Goal: Task Accomplishment & Management: Manage account settings

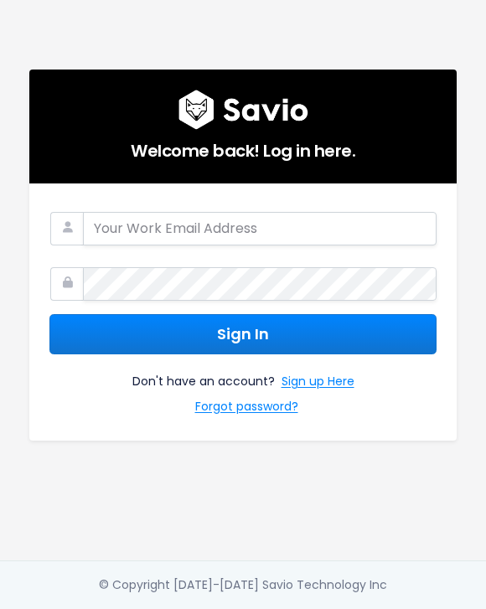
click at [397, 608] on com-1password-button at bounding box center [243, 609] width 486 height 0
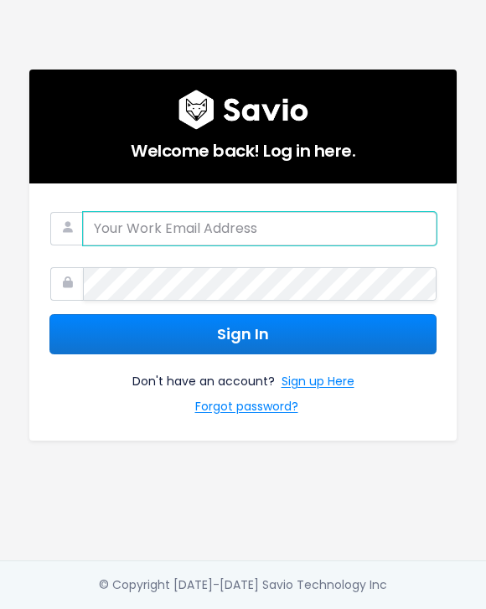
type input "[EMAIL_ADDRESS]"
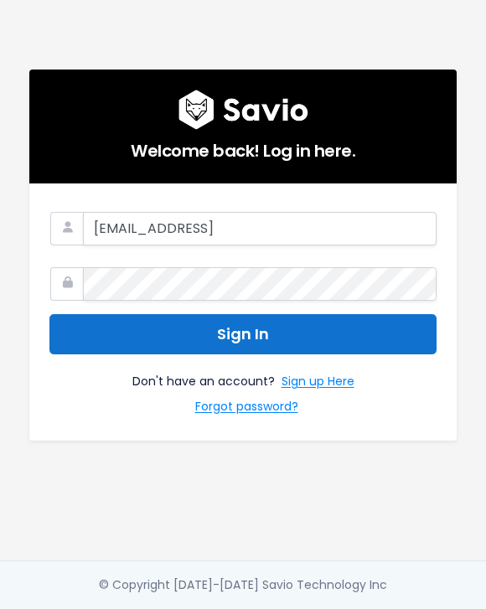
click at [277, 314] on button "Sign In" at bounding box center [242, 334] width 387 height 41
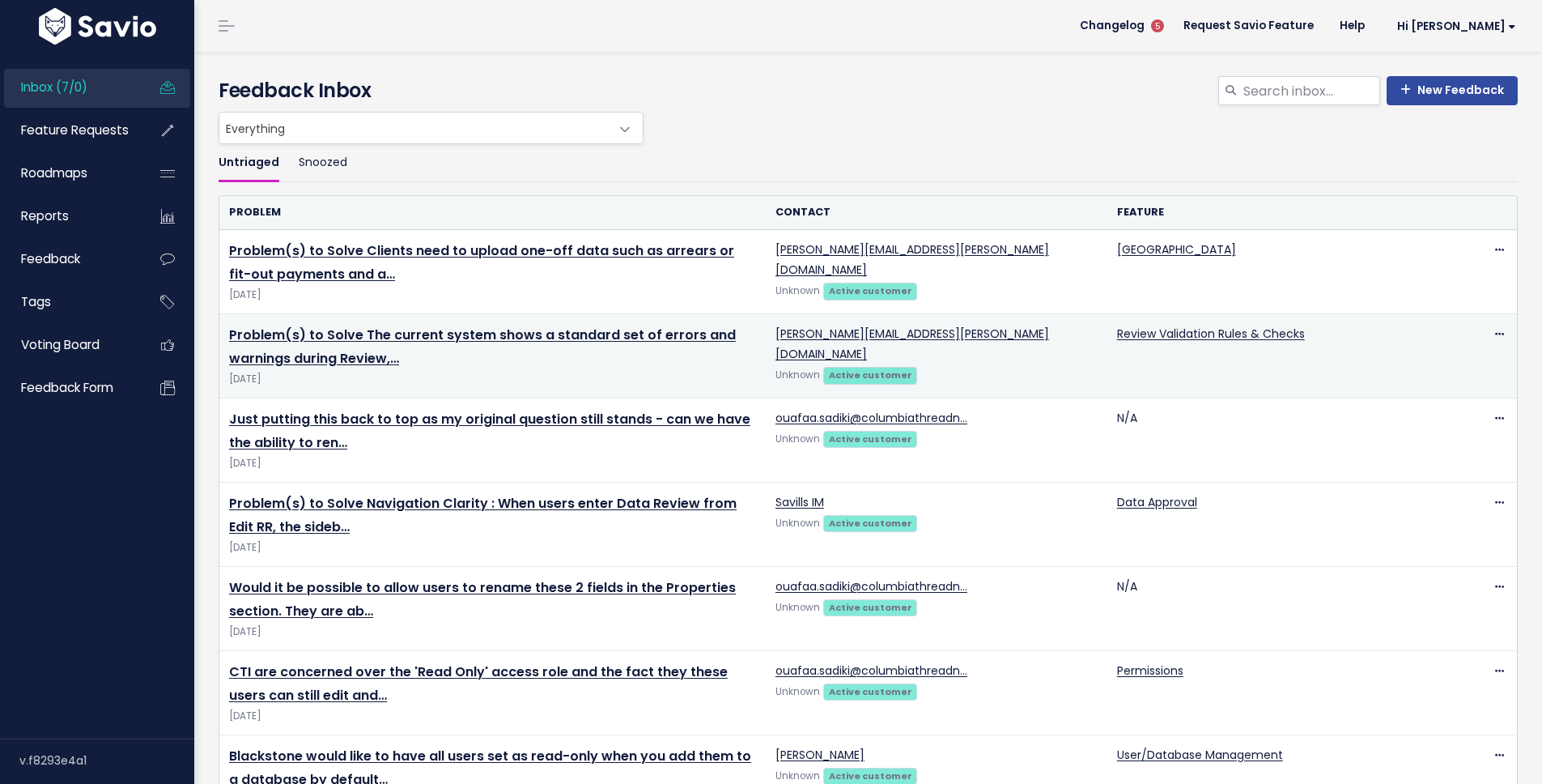
scroll to position [86, 0]
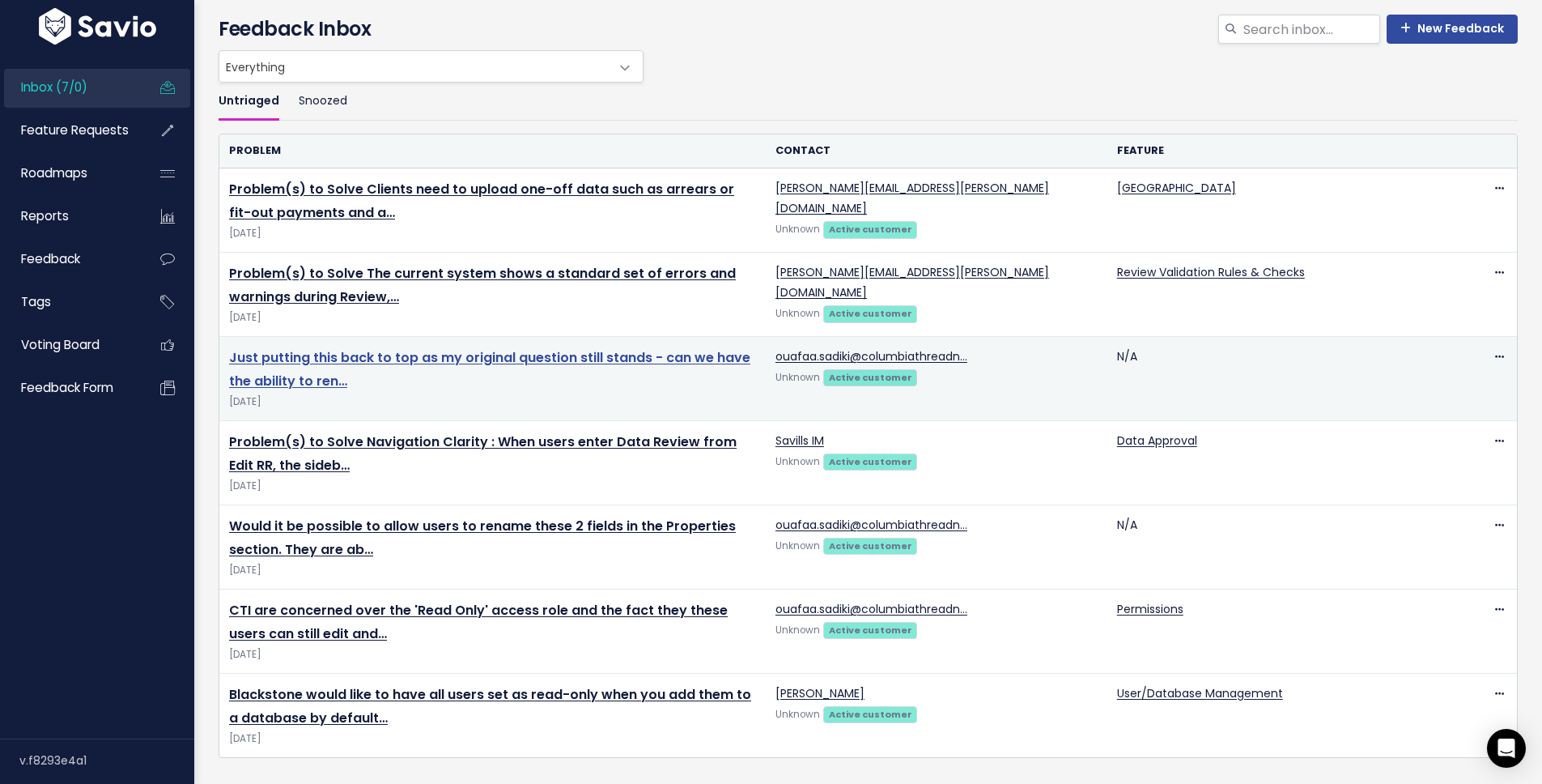
click at [595, 348] on link "Just putting this back to top as my original question still stands - can we hav…" at bounding box center [489, 369] width 521 height 43
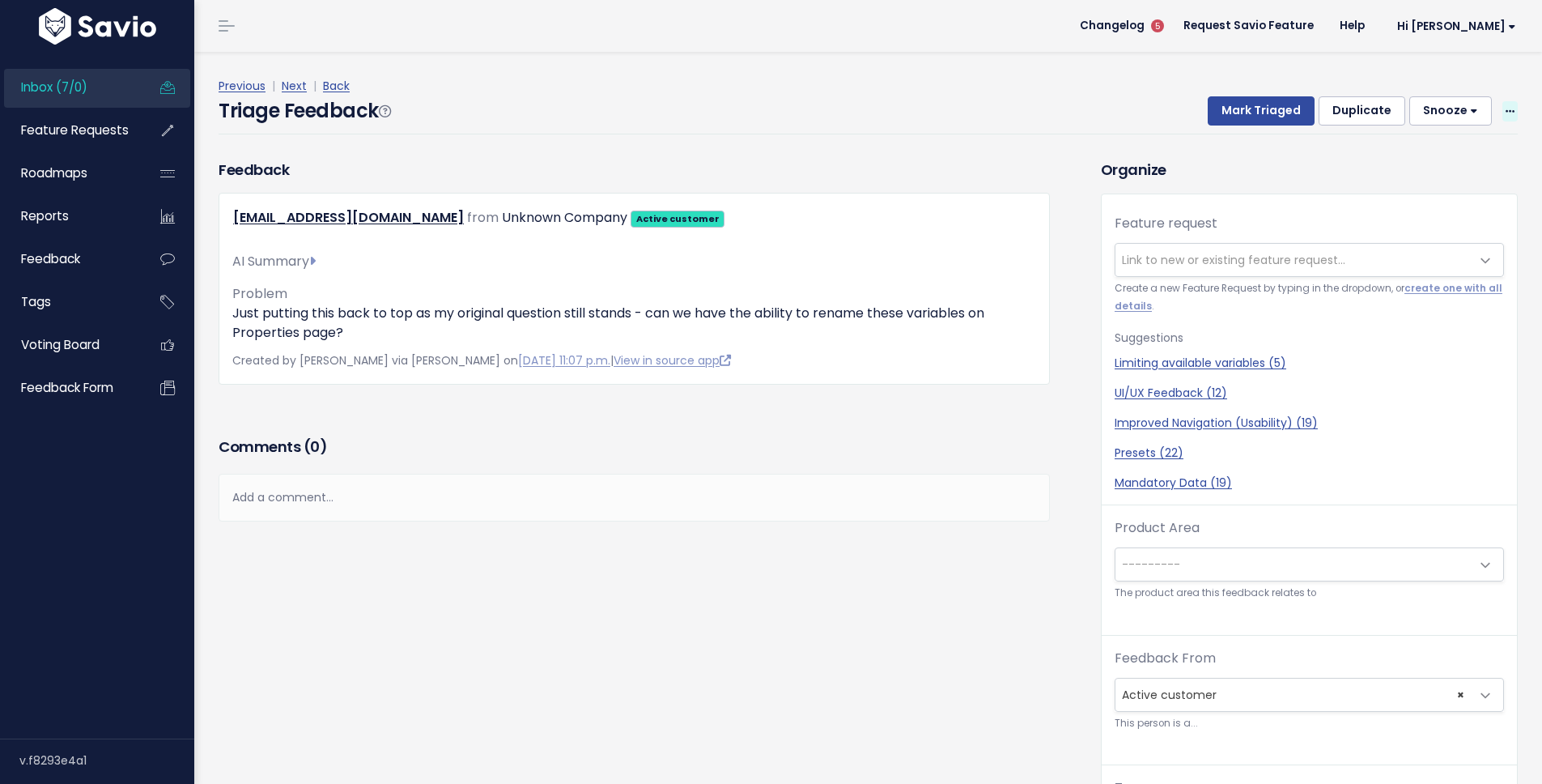
click at [1506, 107] on icon at bounding box center [1510, 112] width 9 height 11
click at [1358, 200] on div "Feature request --------- Link to new or existing feature request... Create a n…" at bounding box center [1310, 533] width 416 height 678
click at [1506, 111] on icon at bounding box center [1510, 112] width 9 height 11
click at [1434, 197] on link "Delete" at bounding box center [1445, 187] width 117 height 32
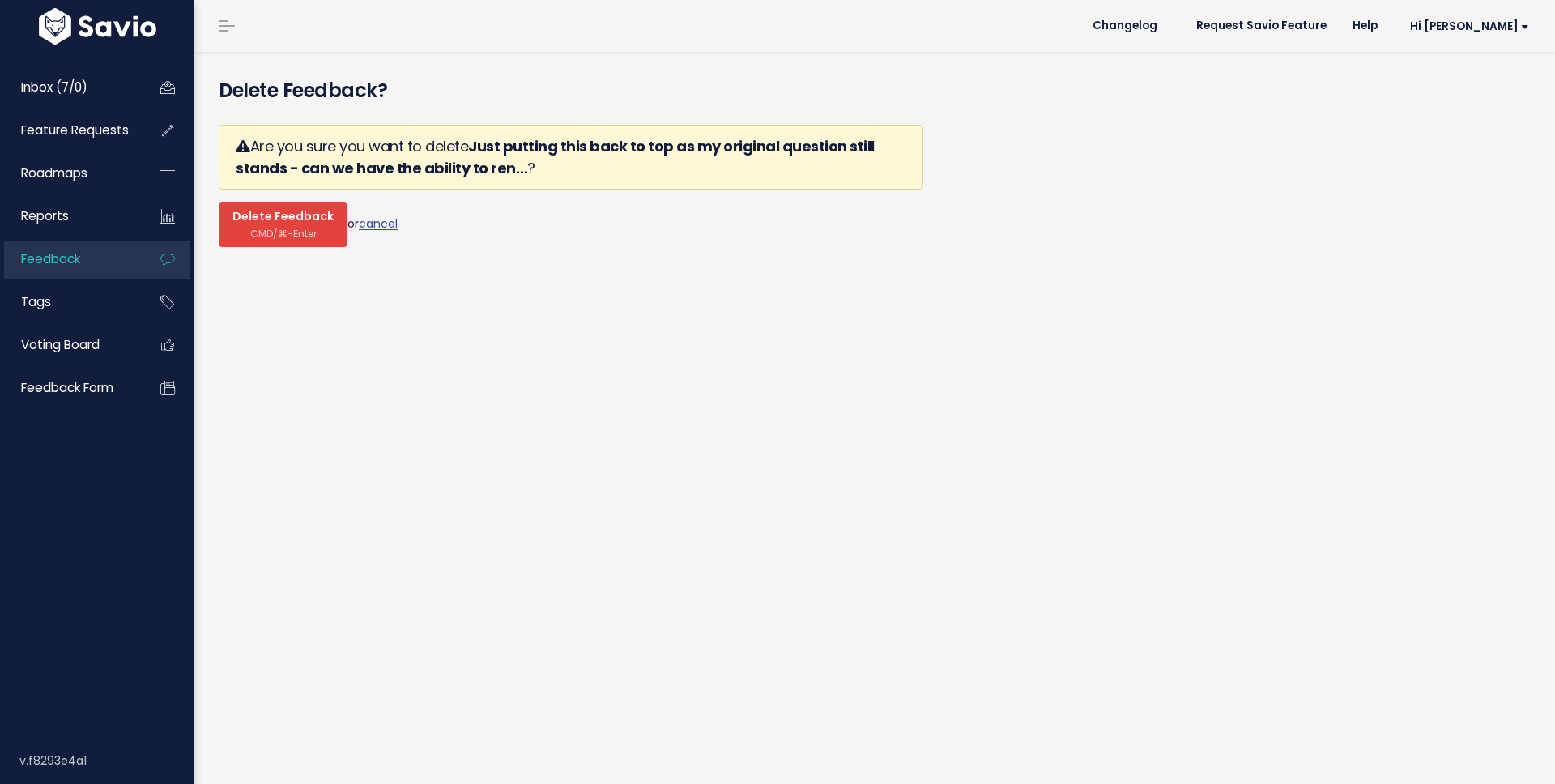
click at [299, 229] on span "CMD/⌘-Enter" at bounding box center [283, 233] width 67 height 13
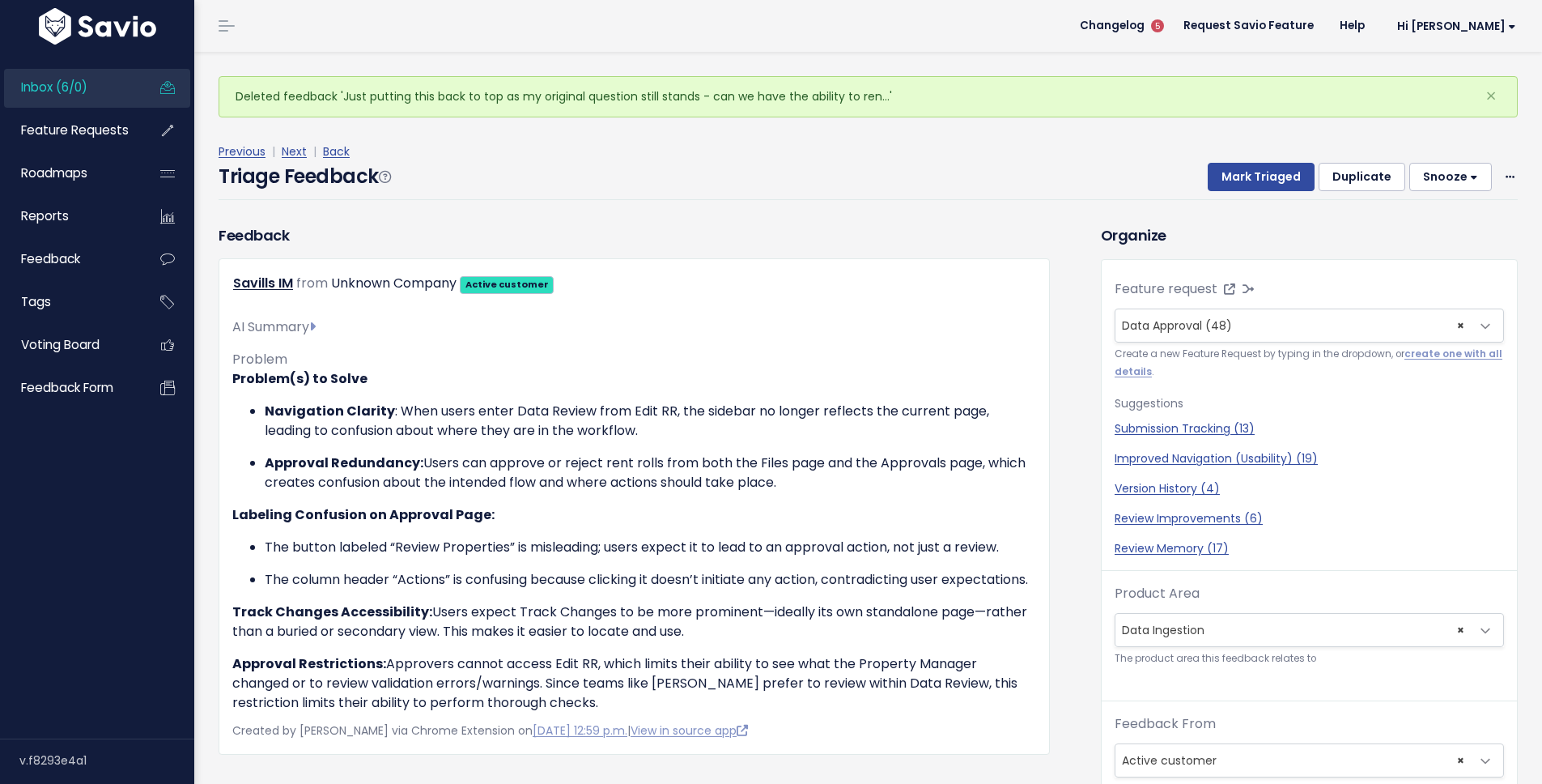
click at [94, 84] on link "Inbox (6/0)" at bounding box center [69, 87] width 131 height 38
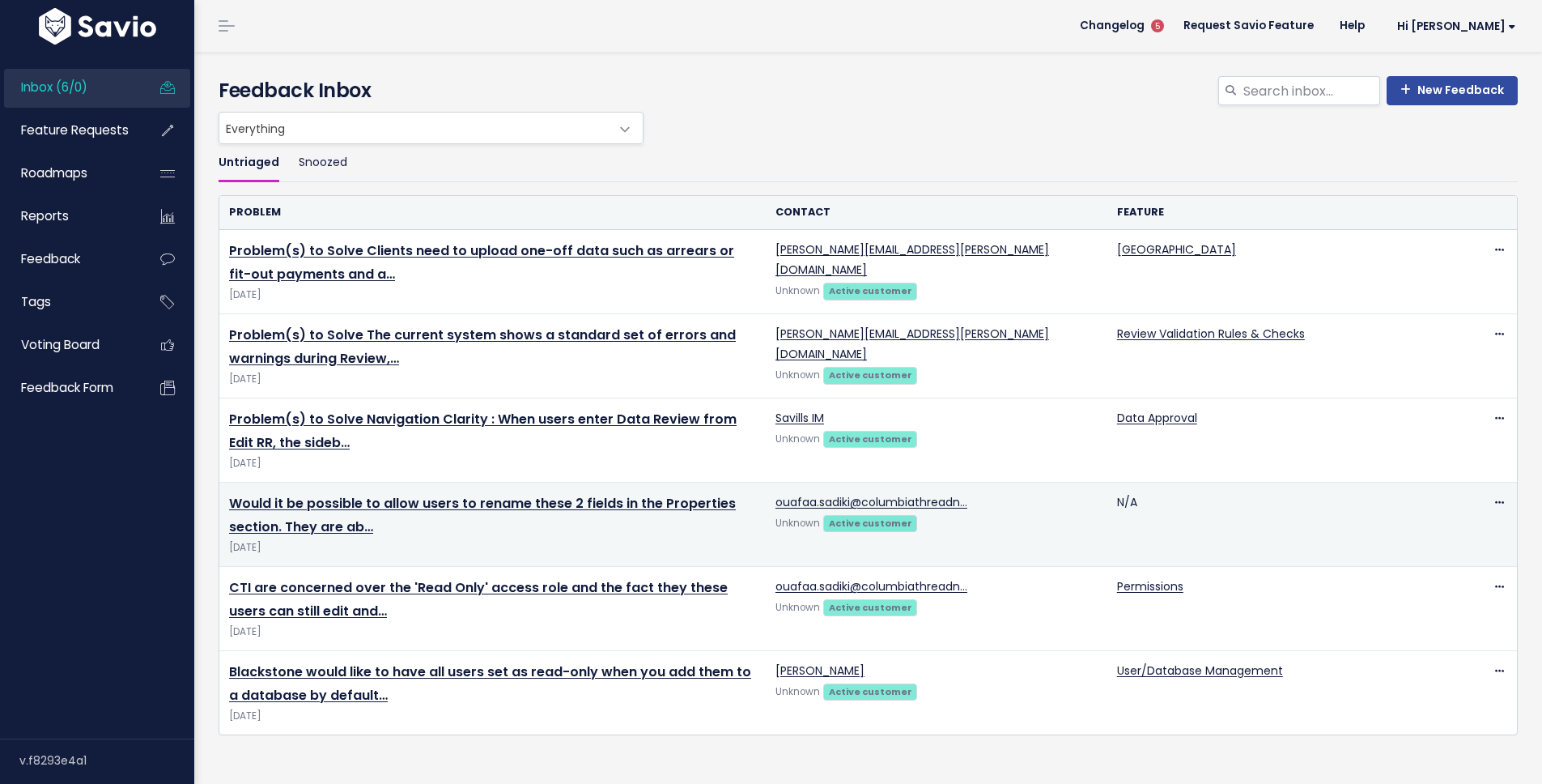
click at [1475, 499] on div "Edit Delete" at bounding box center [1483, 502] width 48 height 20
click at [1493, 500] on span at bounding box center [1500, 502] width 15 height 20
click at [1403, 575] on link "Delete" at bounding box center [1422, 578] width 117 height 32
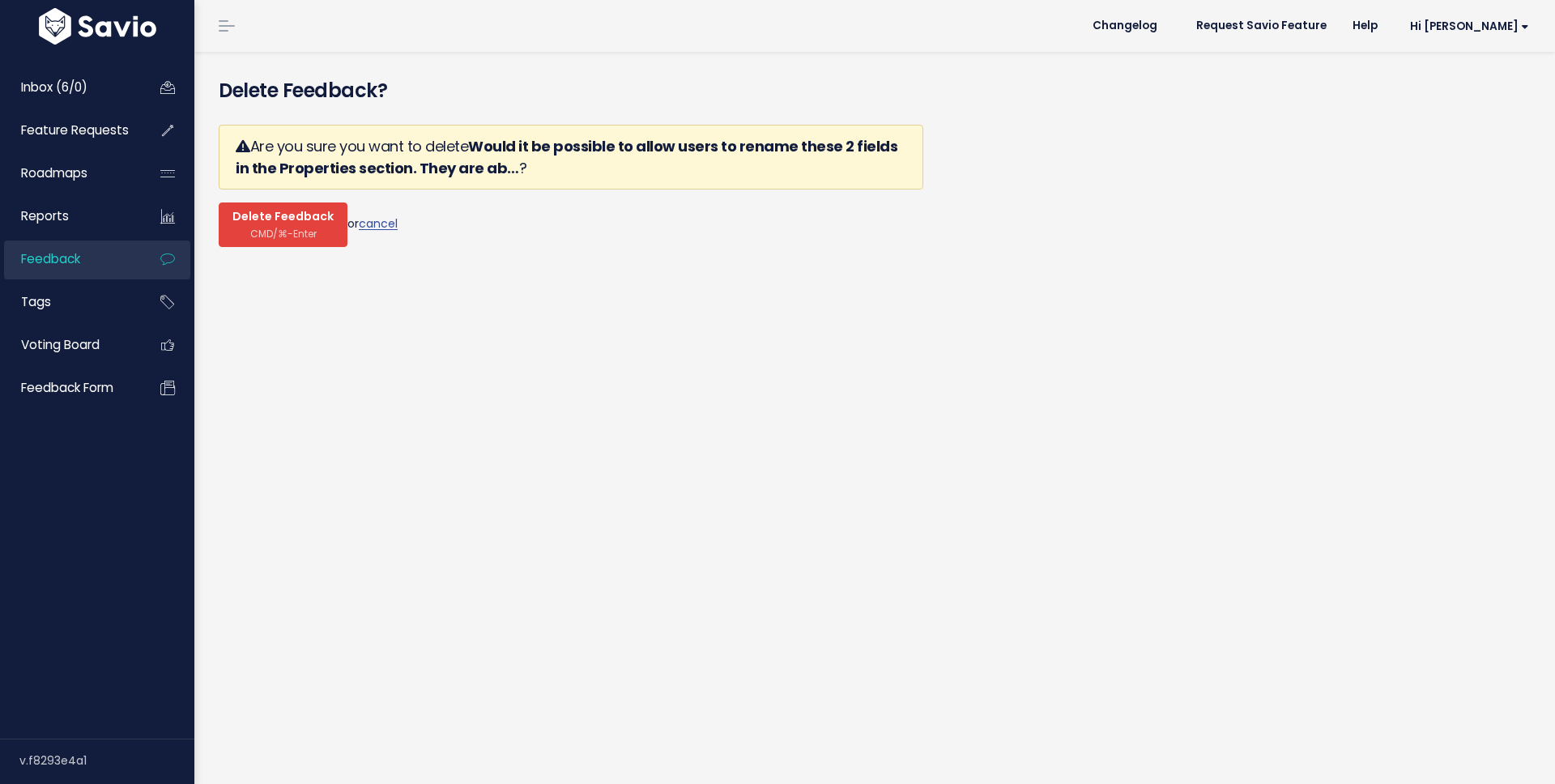
click at [286, 234] on span "CMD/⌘-Enter" at bounding box center [283, 233] width 67 height 13
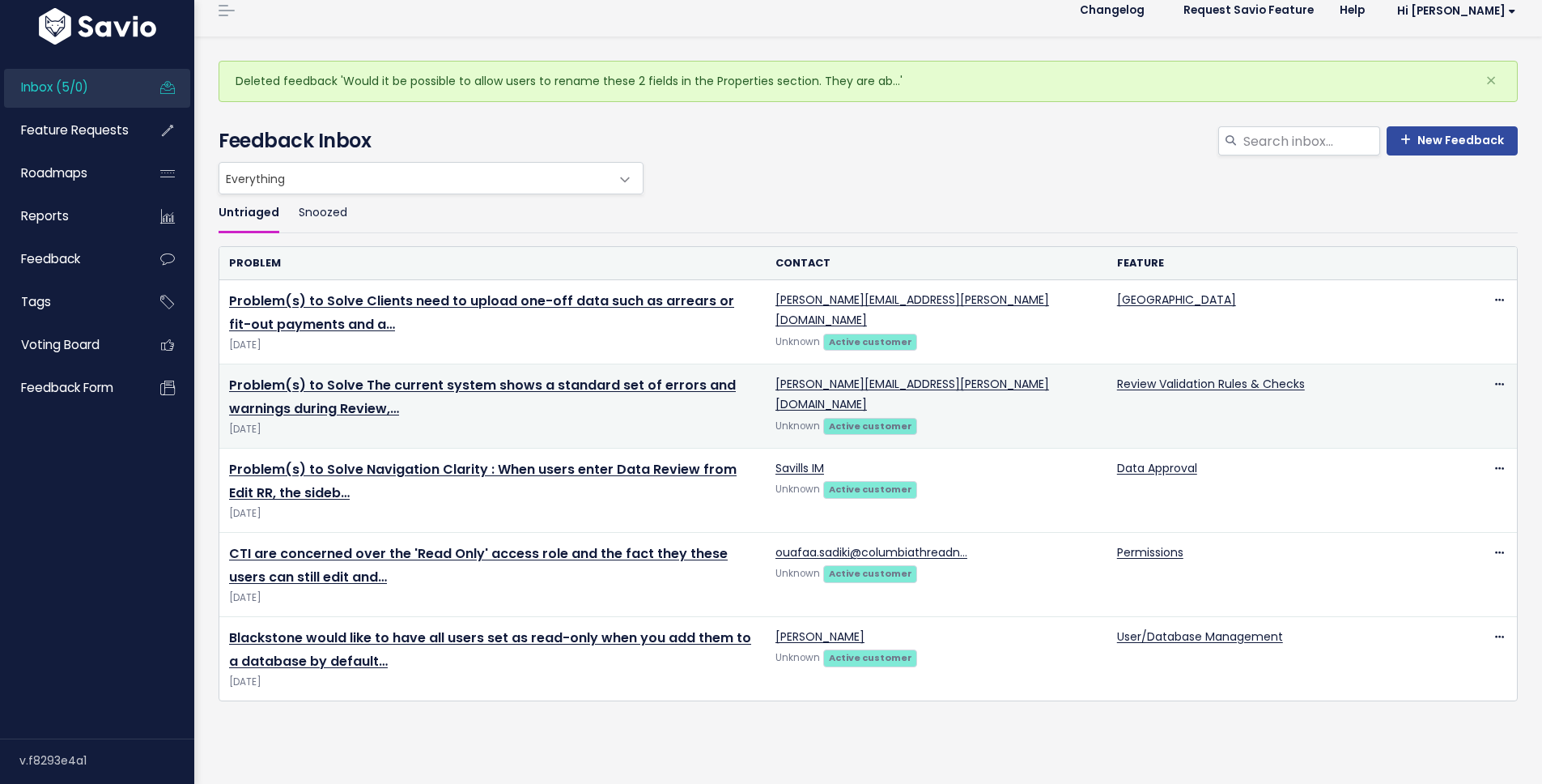
scroll to position [112, 0]
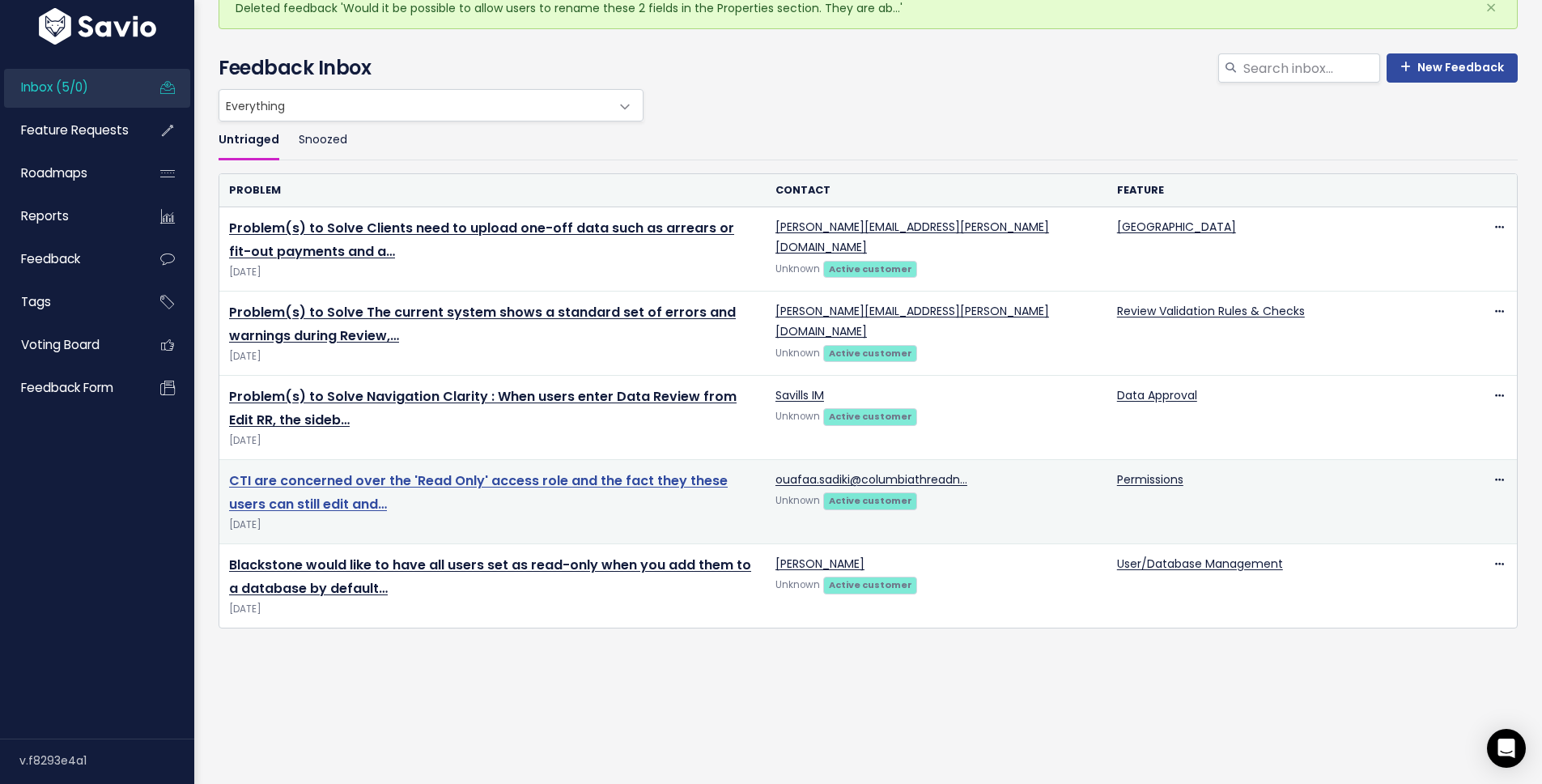
click at [638, 471] on link "CTI are concerned over the 'Read Only' access role and the fact they these user…" at bounding box center [479, 492] width 499 height 43
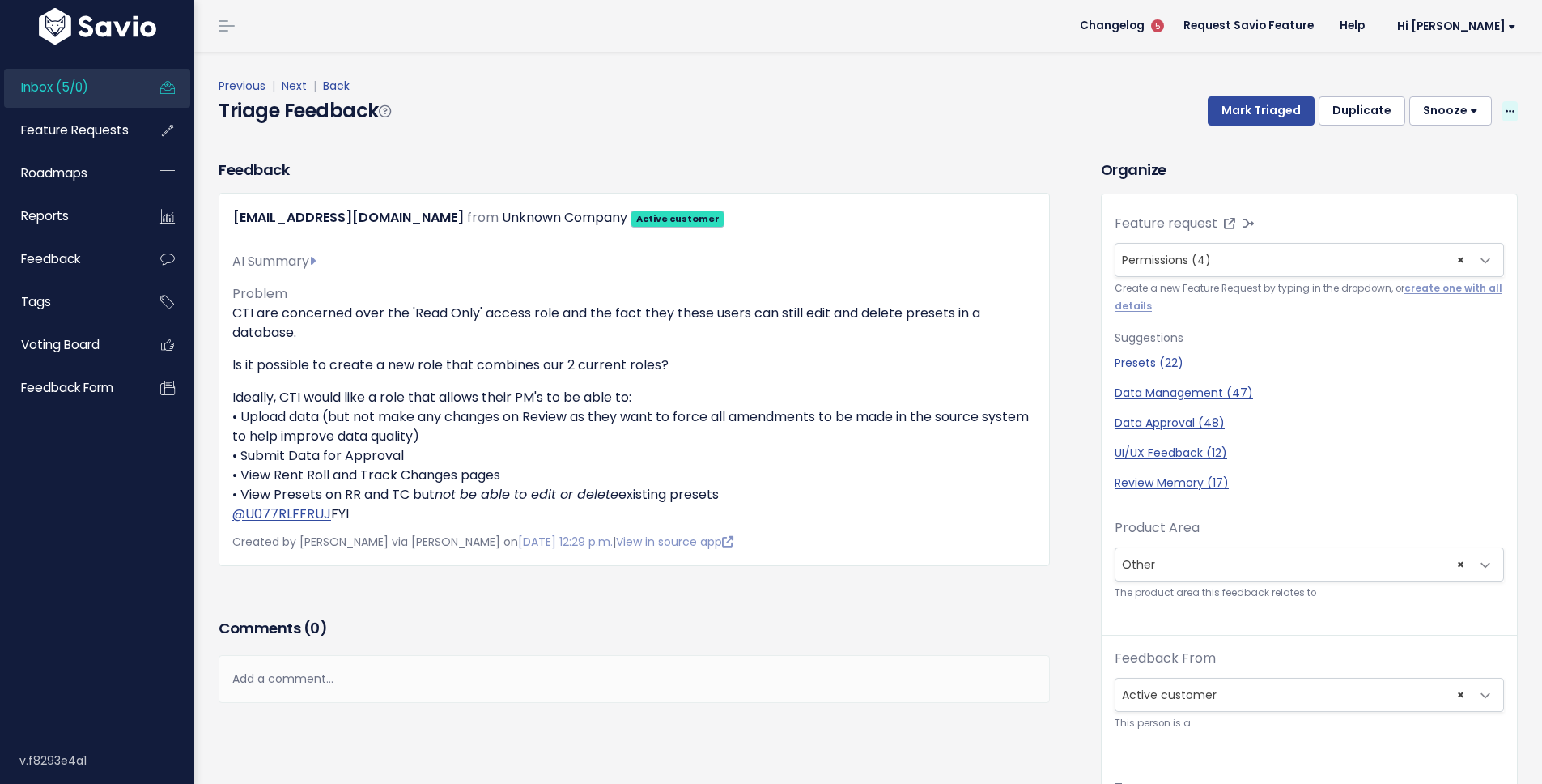
click at [1502, 102] on span at bounding box center [1510, 111] width 15 height 20
click at [1410, 187] on link "Delete" at bounding box center [1445, 187] width 117 height 32
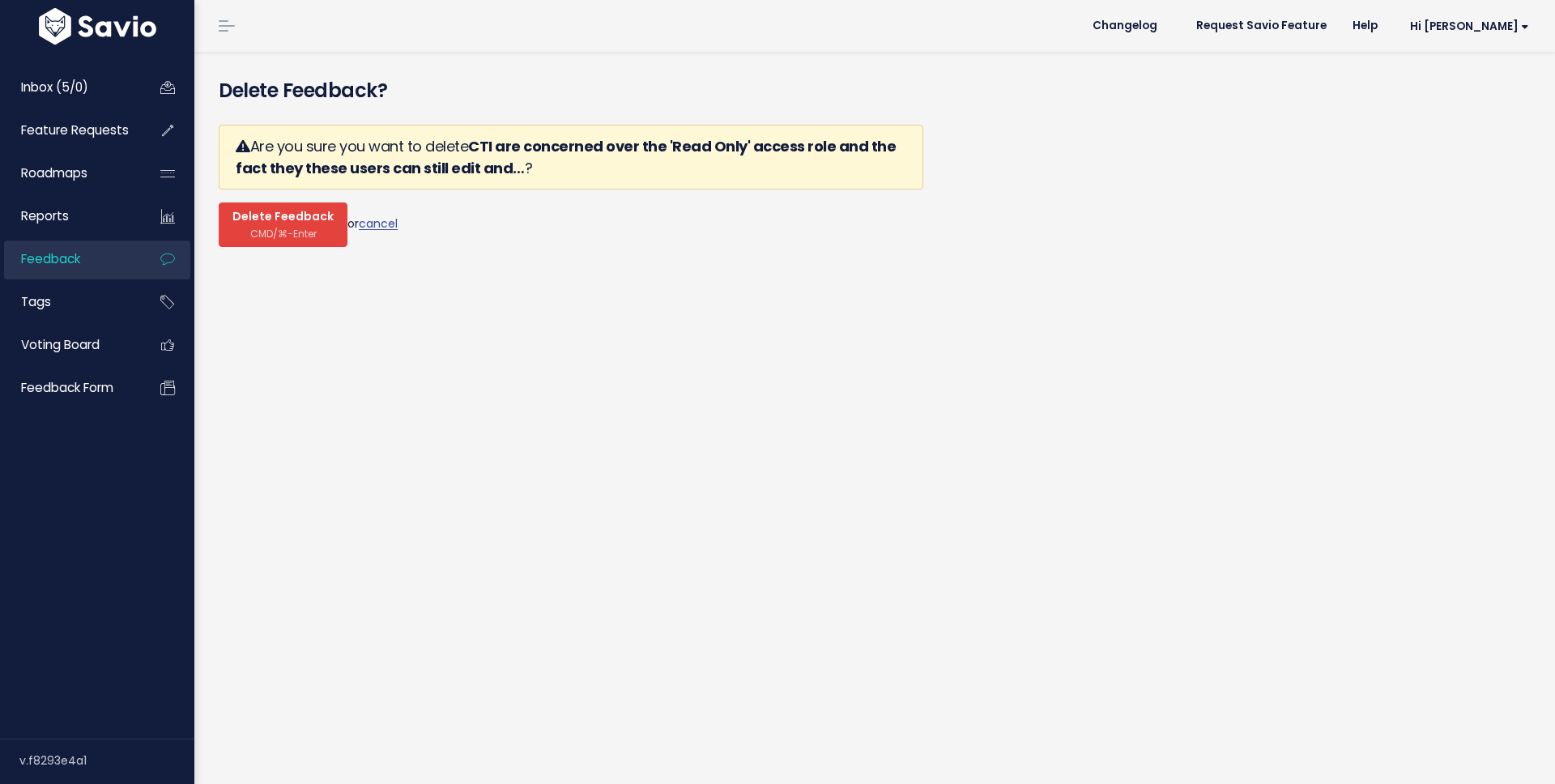
click at [300, 231] on span "CMD/⌘-Enter" at bounding box center [283, 233] width 67 height 13
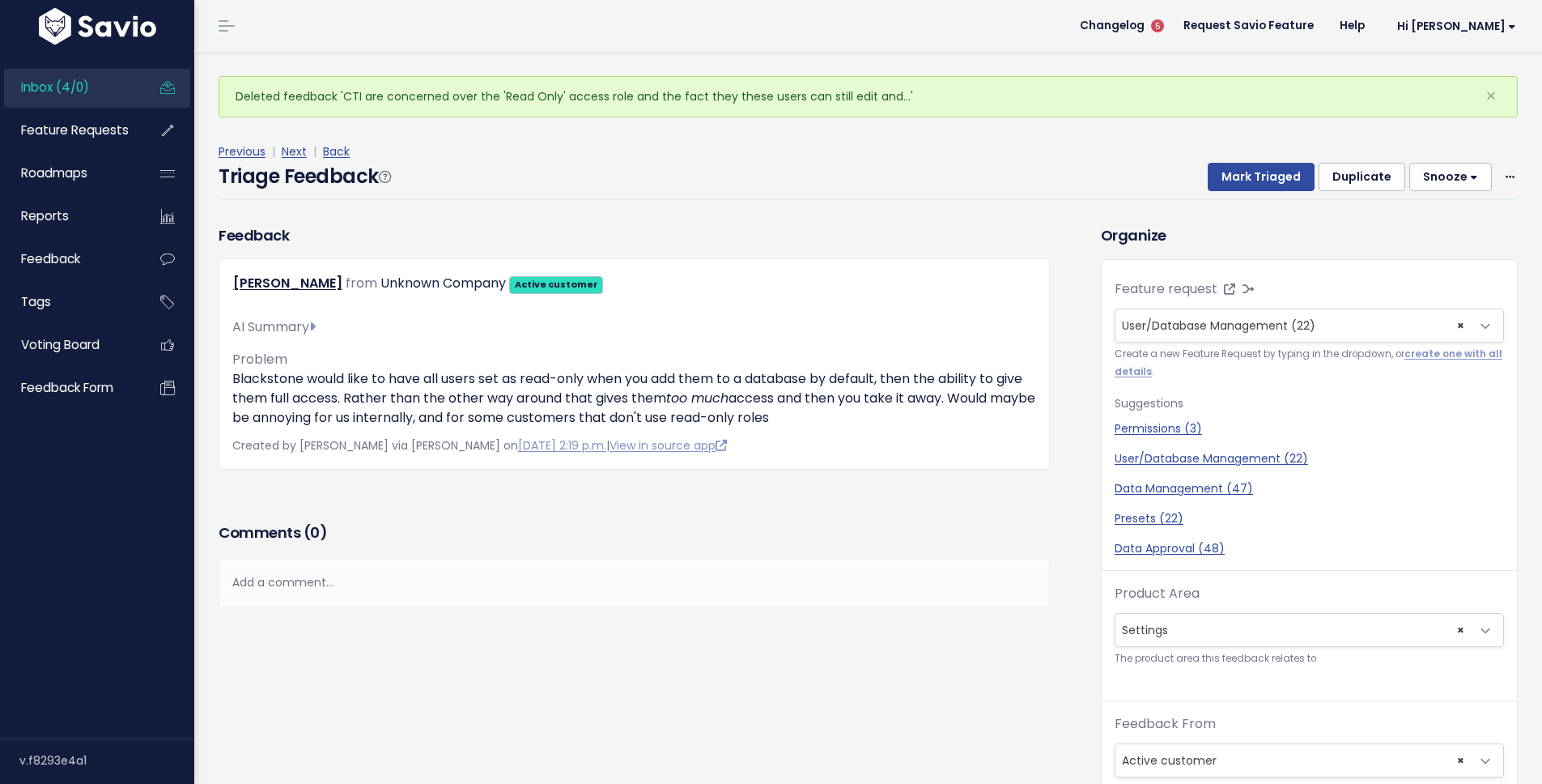
click at [69, 93] on span "Inbox (4/0)" at bounding box center [55, 87] width 68 height 17
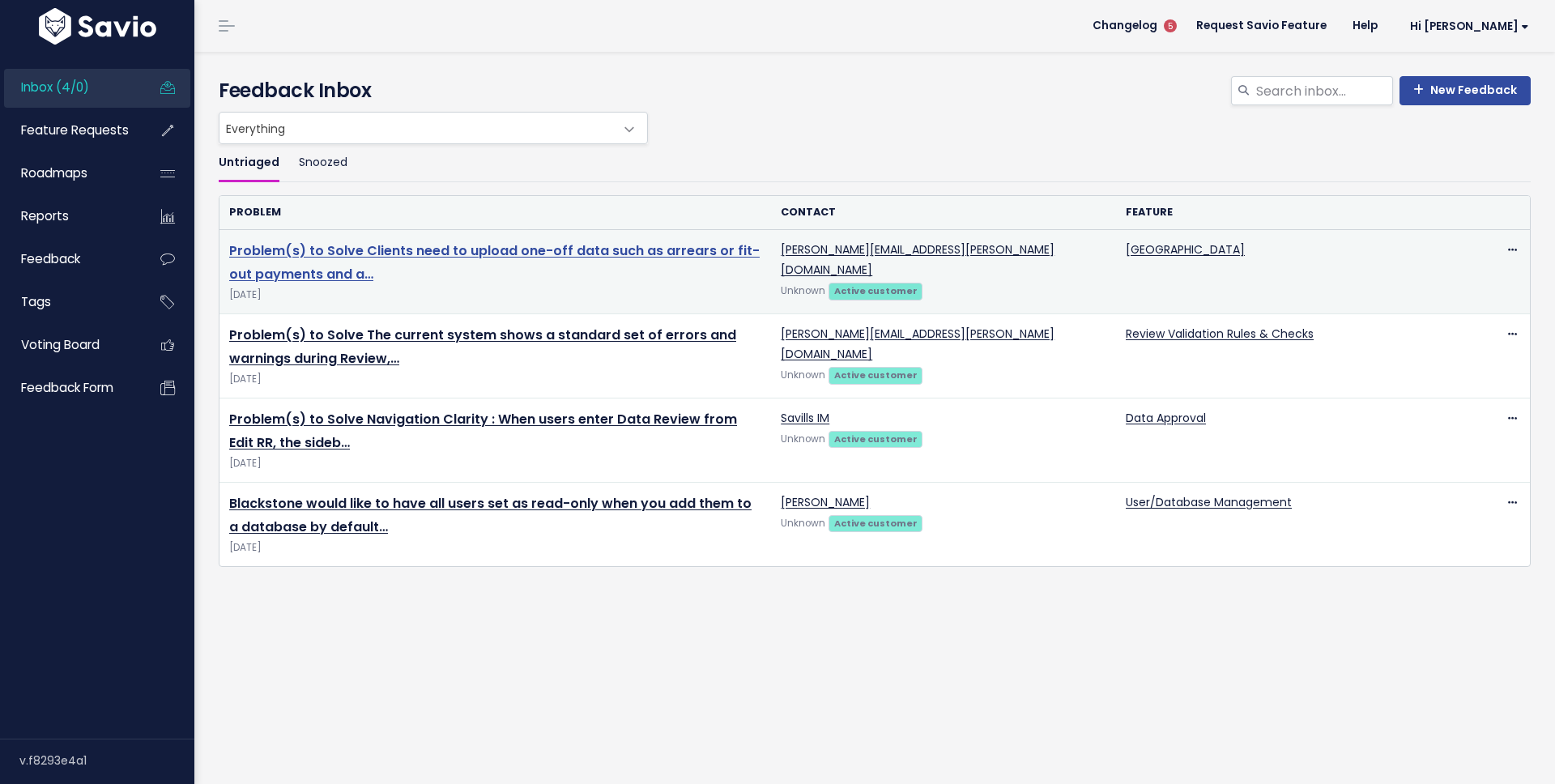
click at [363, 265] on link "Problem(s) to Solve Clients need to upload one-off data such as arrears or fit-…" at bounding box center [494, 263] width 531 height 43
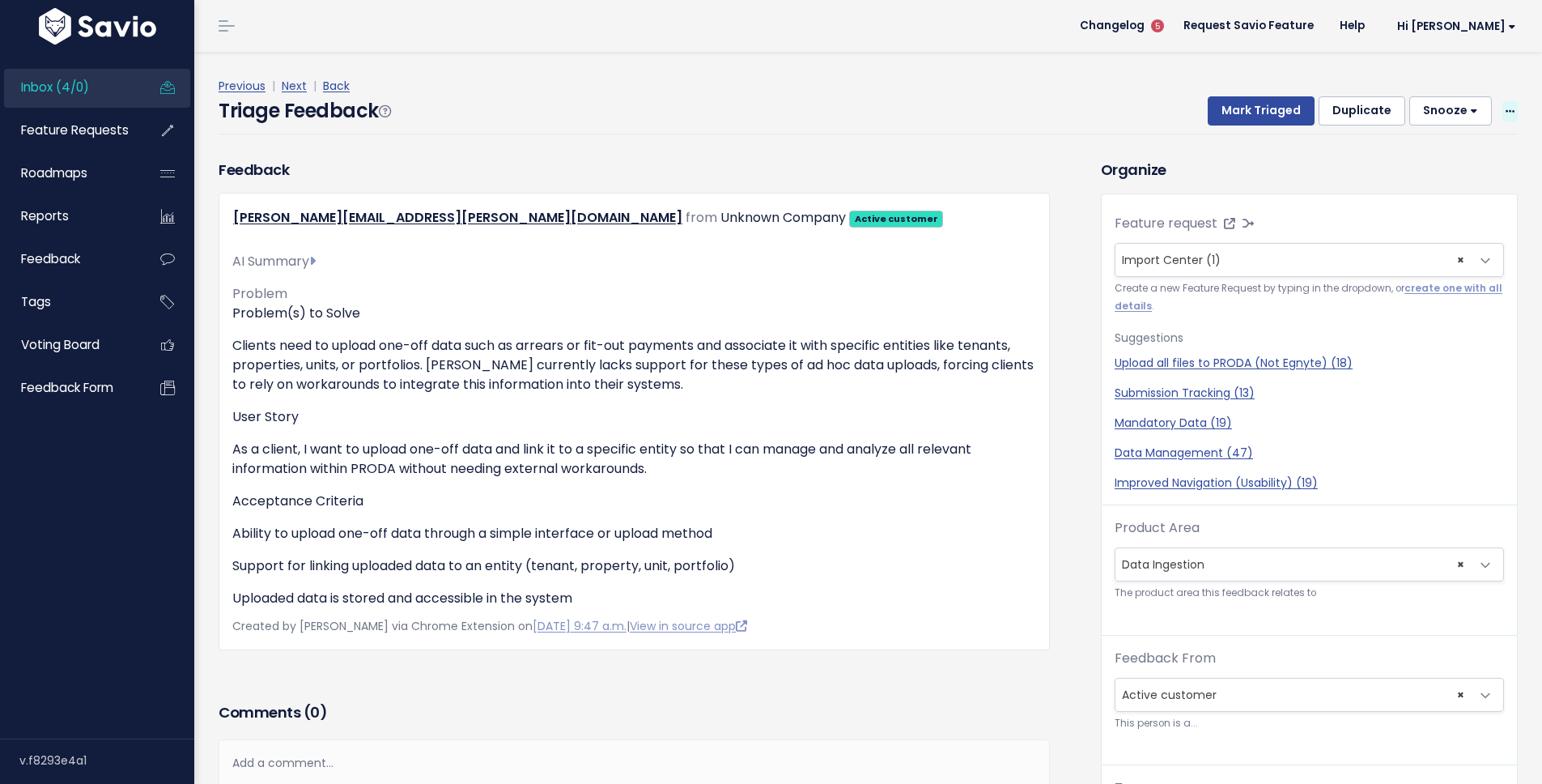
click at [1506, 112] on icon at bounding box center [1510, 112] width 9 height 11
click at [1408, 164] on link "Edit" at bounding box center [1445, 155] width 117 height 32
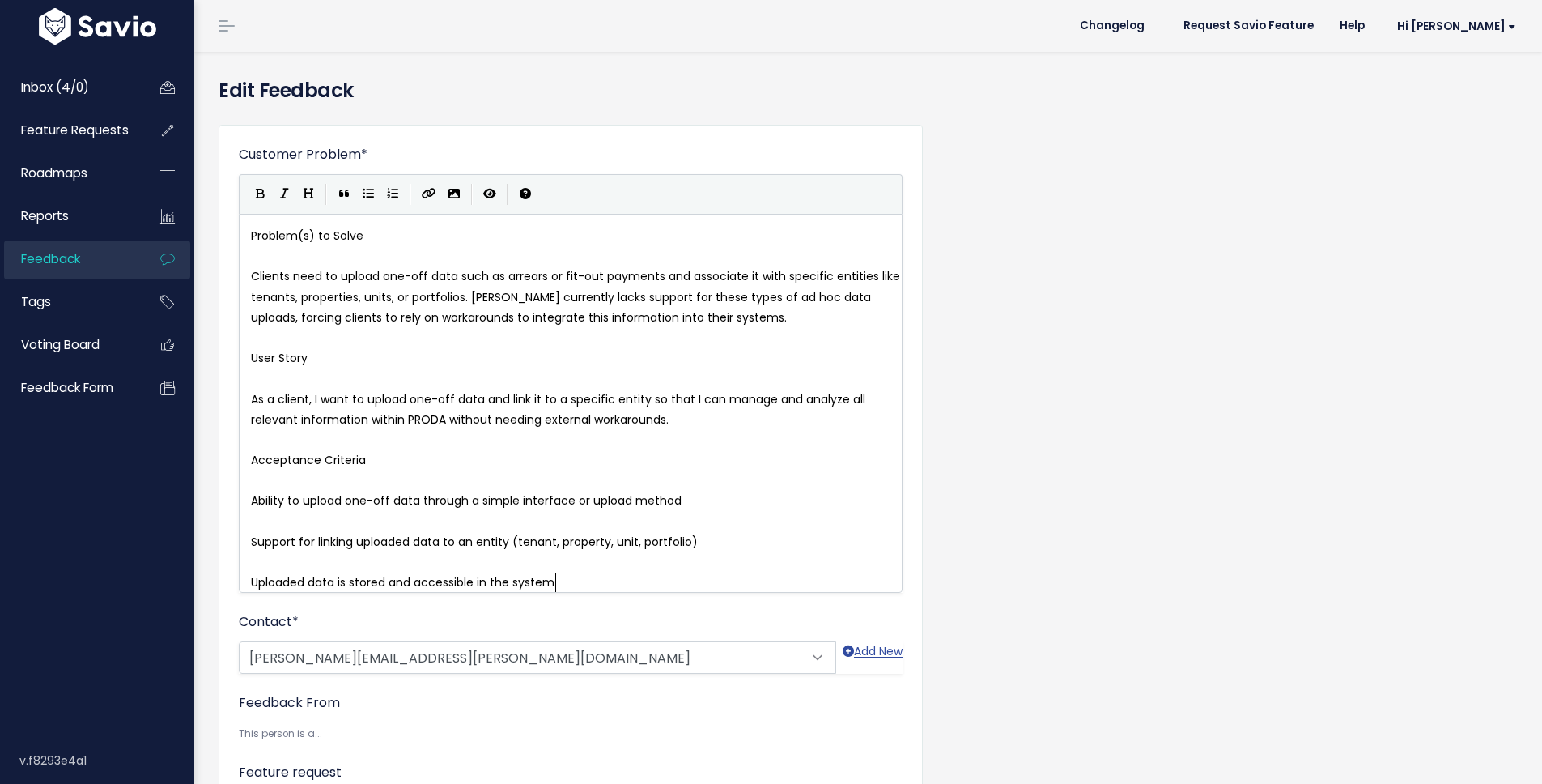
scroll to position [2, 0]
type textarea "Probl"
drag, startPoint x: 376, startPoint y: 224, endPoint x: 134, endPoint y: 241, distance: 242.6
click at [134, 241] on div "Inbox (4/0) Feature Requests Roadmaps" at bounding box center [771, 609] width 1542 height 1218
type textarea "P"
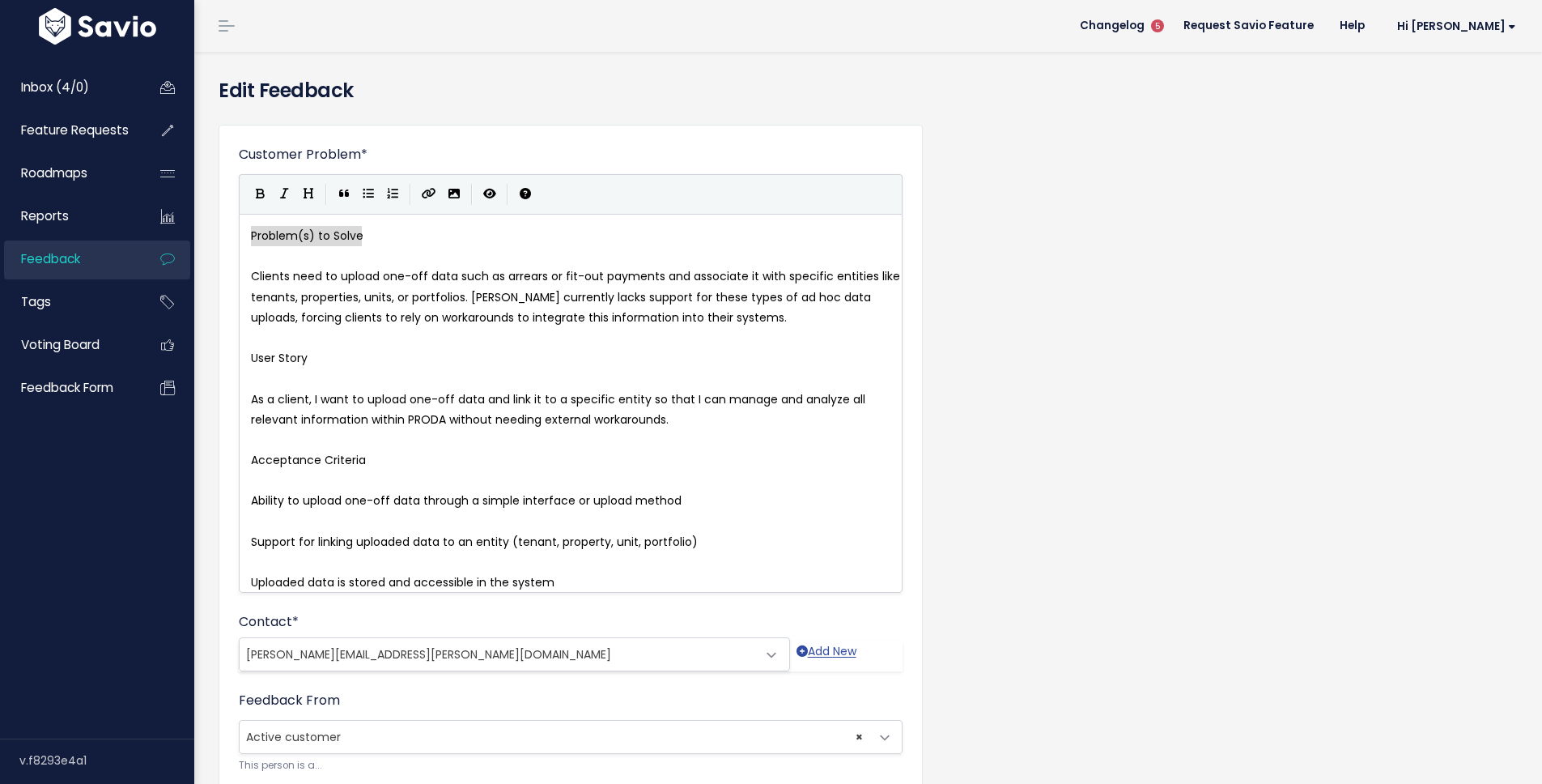
drag, startPoint x: 391, startPoint y: 224, endPoint x: 296, endPoint y: 235, distance: 95.6
click at [386, 231] on div "x Problem(s) to Solve ​ Clients need to upload one-off data such as arrears or …" at bounding box center [576, 409] width 658 height 373
type textarea "Problem(s) to Solve"
type textarea "User Story"
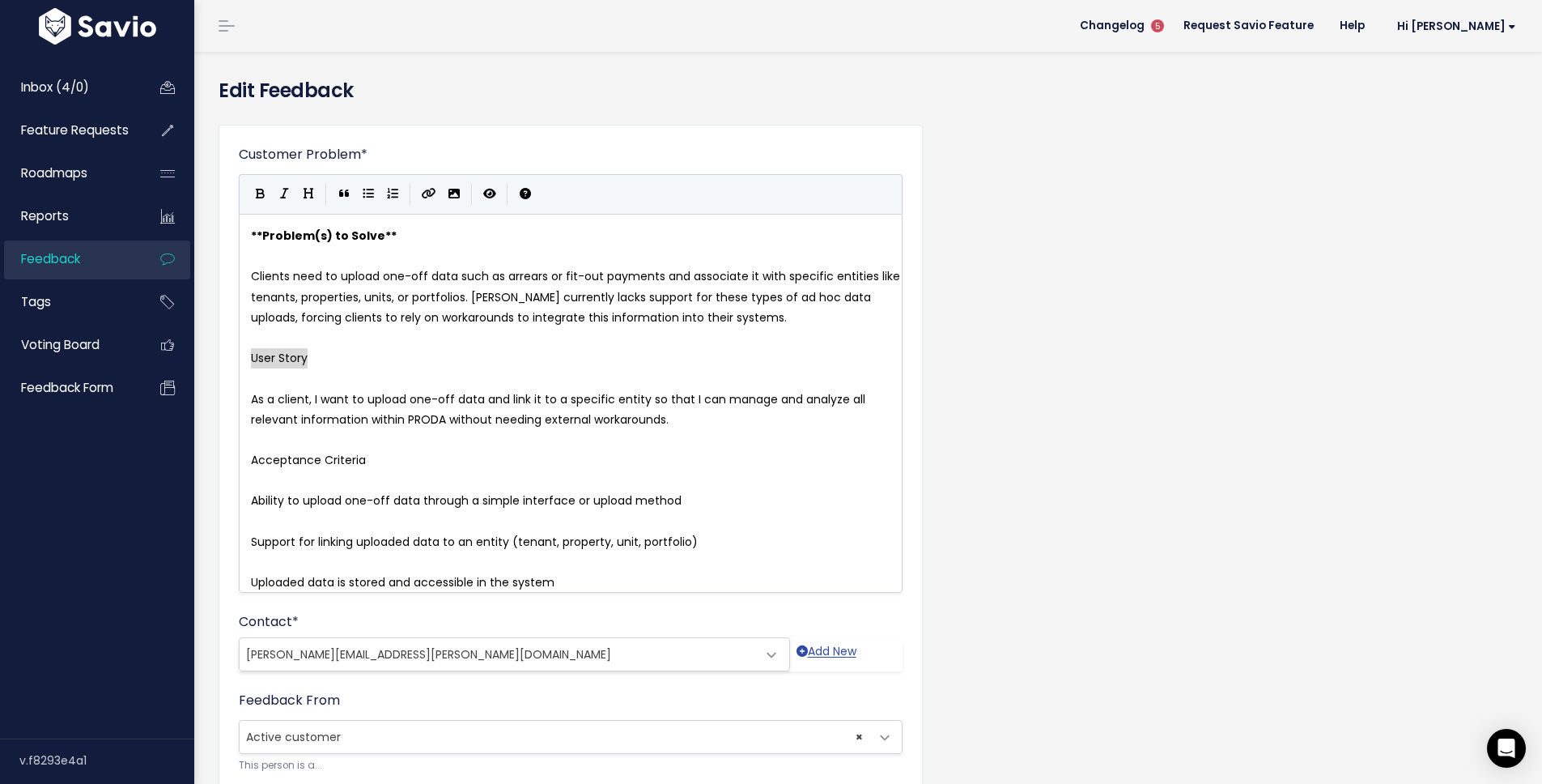
drag, startPoint x: 320, startPoint y: 365, endPoint x: 232, endPoint y: 364, distance: 88.0
type textarea "Acceptance Criteria"
drag, startPoint x: 348, startPoint y: 459, endPoint x: 237, endPoint y: 460, distance: 111.0
click at [254, 493] on span "Ability to upload one-off data through a simple interface or upload method" at bounding box center [467, 500] width 431 height 16
type textarea "*"
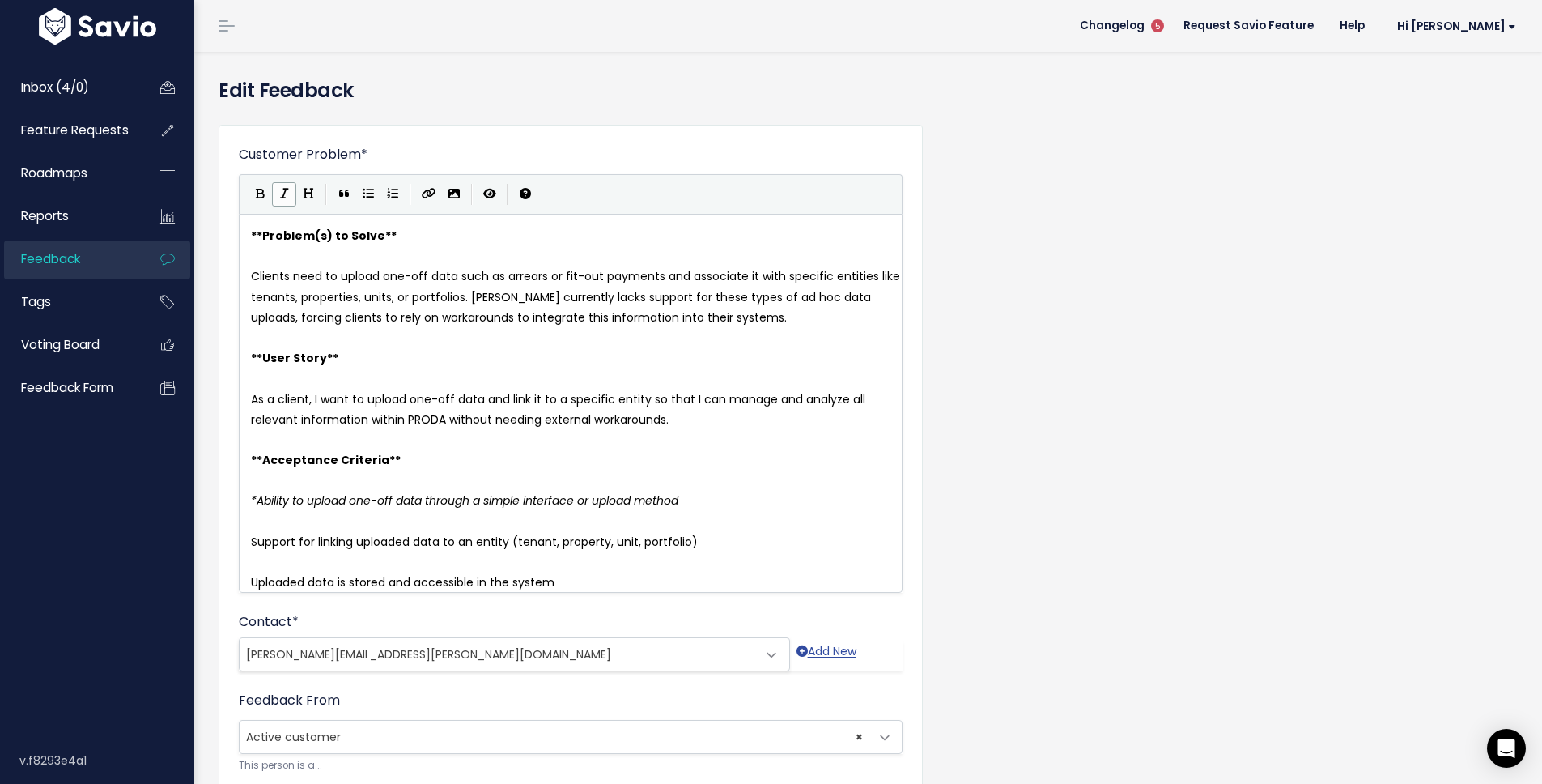
scroll to position [6, 8]
type textarea "*"
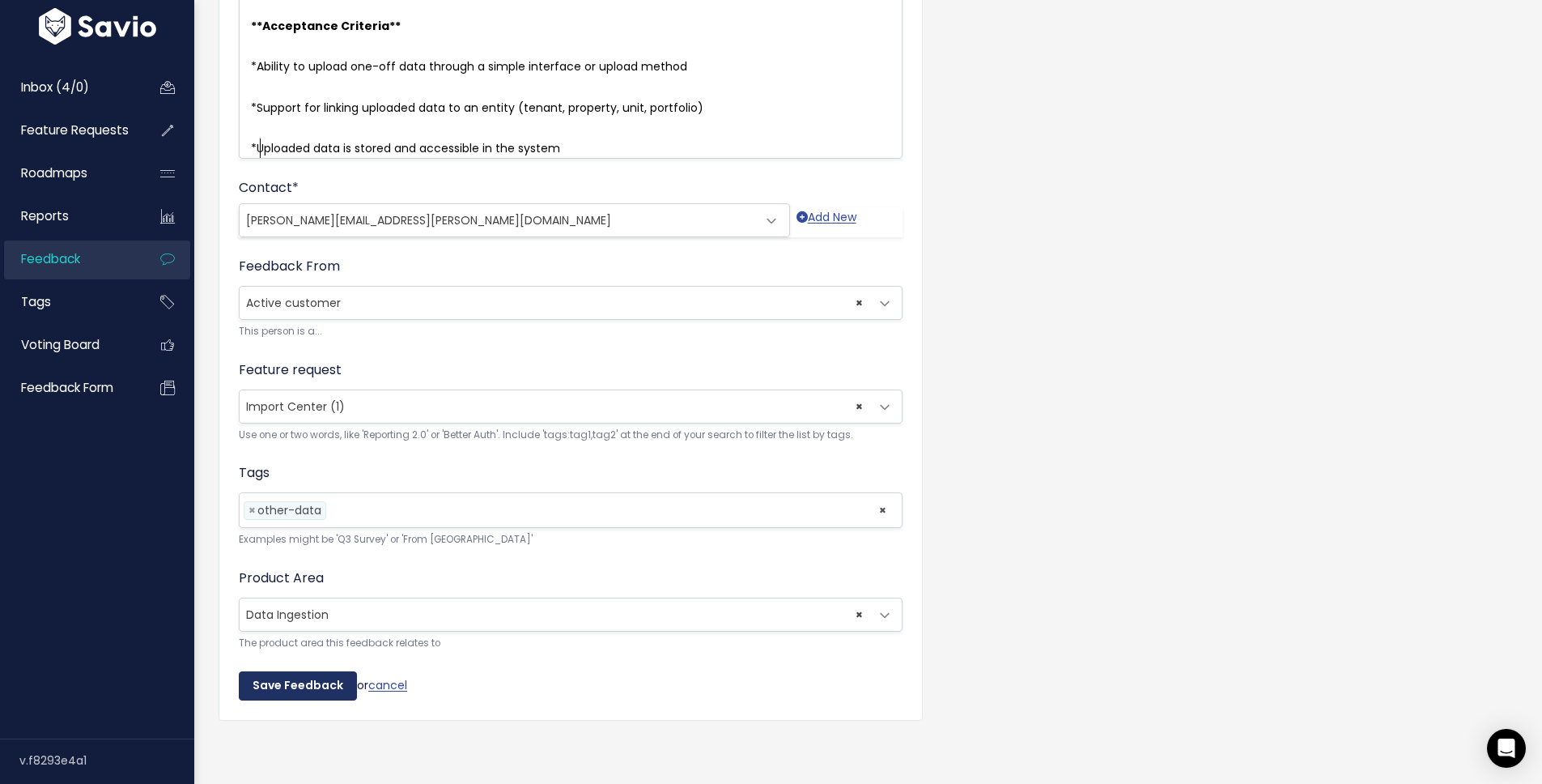
type textarea "*"
click at [290, 671] on input "Save Feedback" at bounding box center [298, 685] width 118 height 29
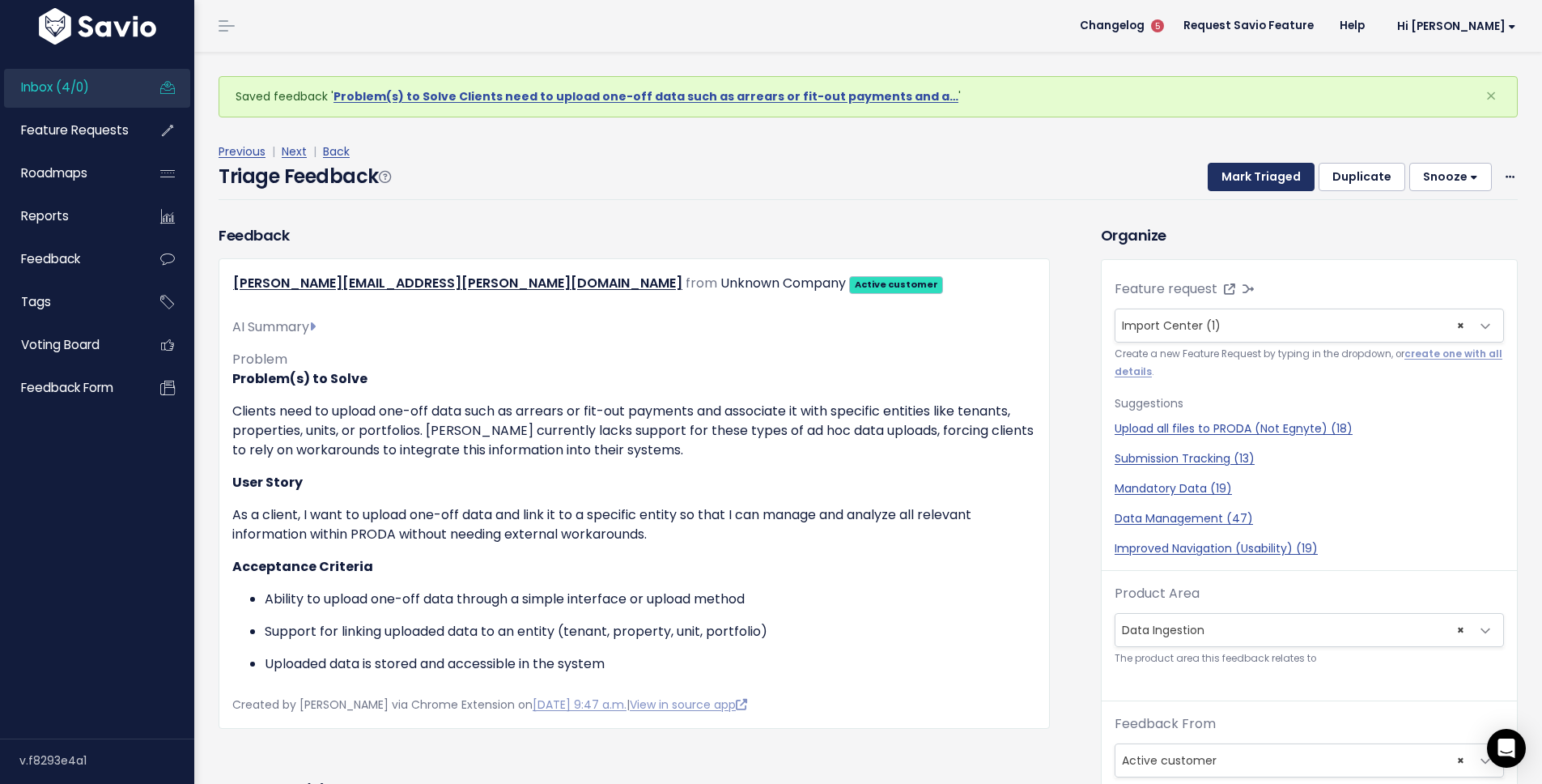
click at [1252, 179] on button "Mark Triaged" at bounding box center [1262, 177] width 107 height 29
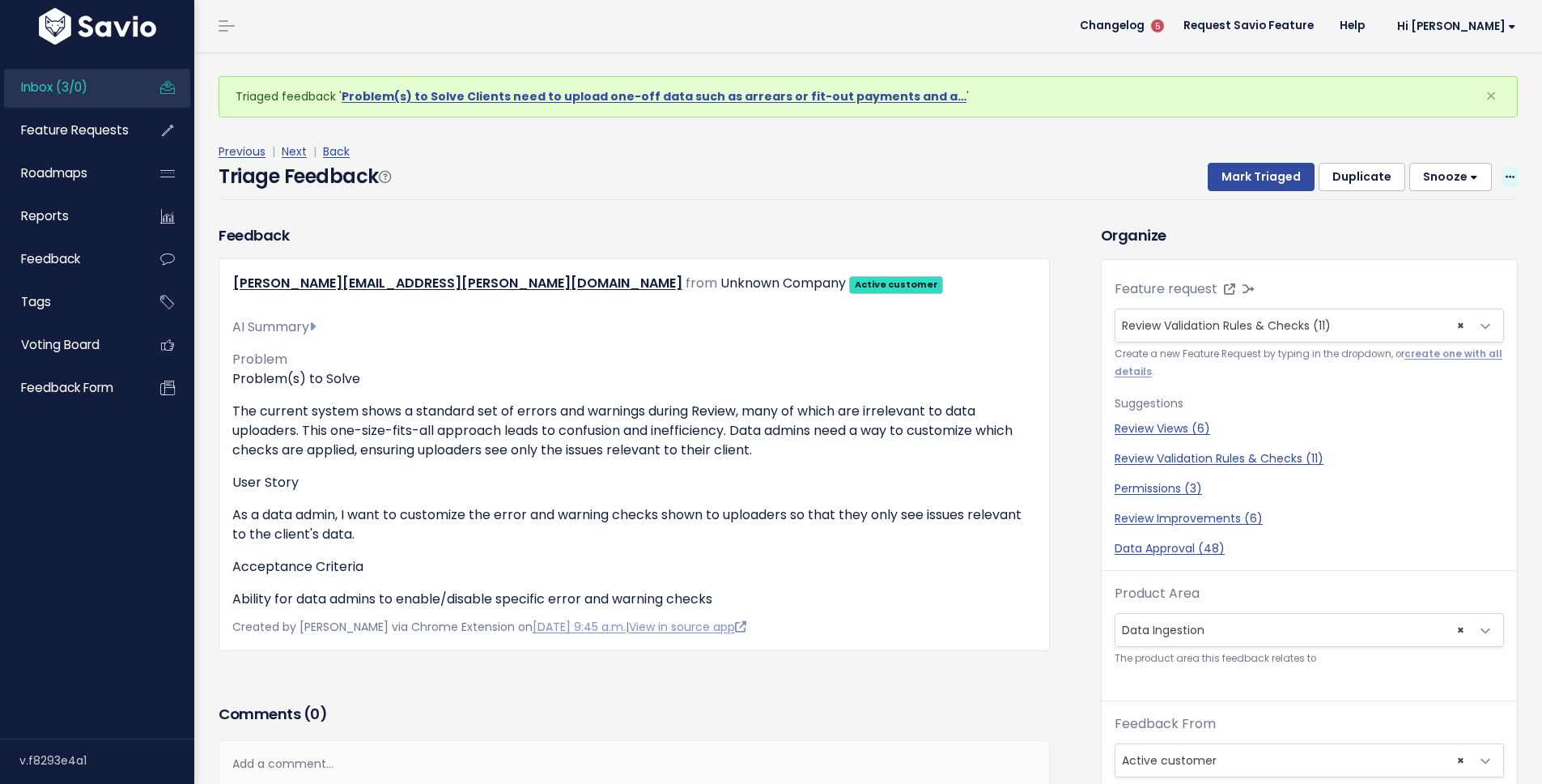
click at [1506, 173] on icon at bounding box center [1510, 177] width 9 height 11
click at [1430, 219] on link "Edit" at bounding box center [1445, 221] width 117 height 32
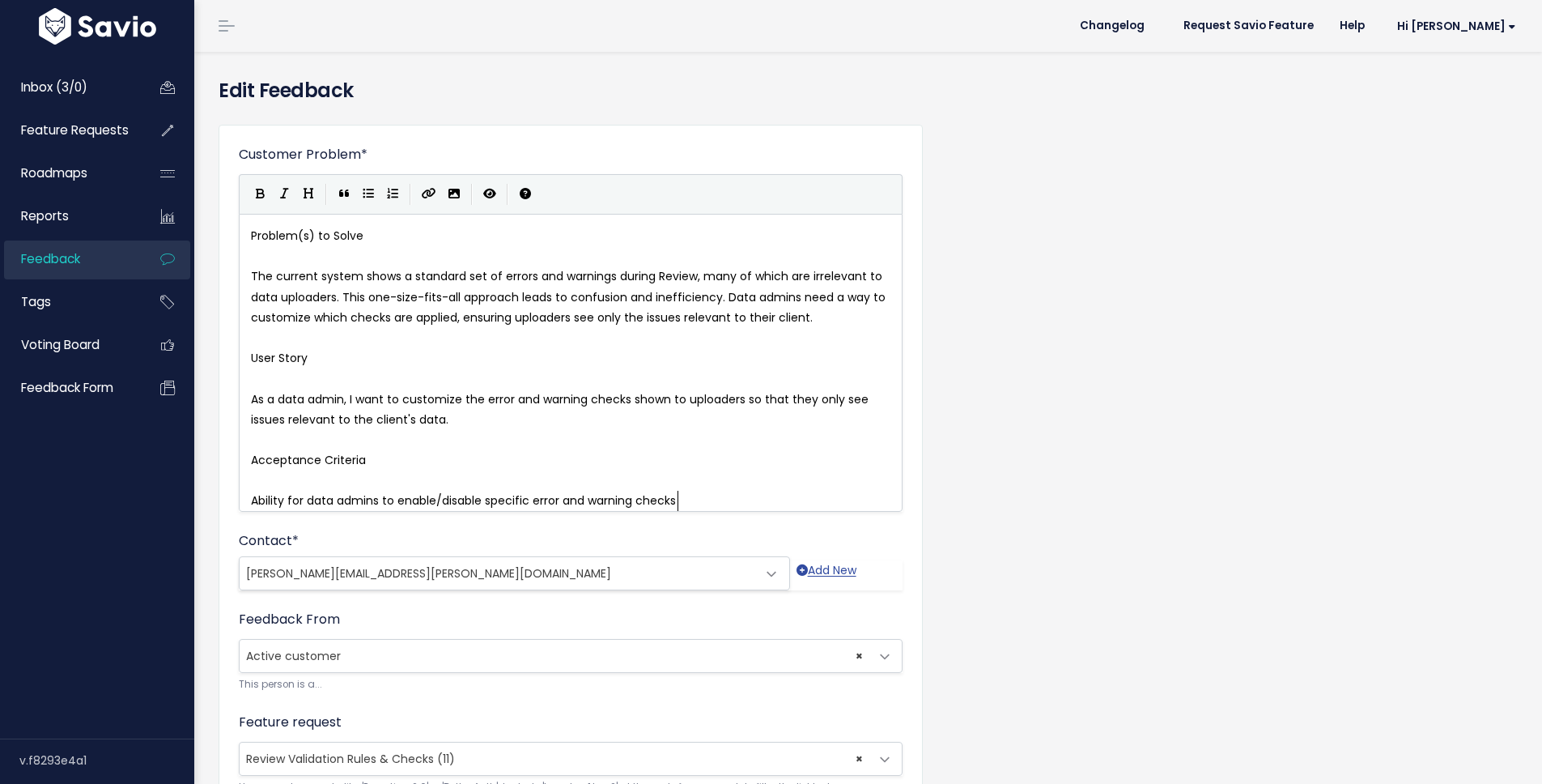
scroll to position [2, 0]
type textarea "Problem(s) to Solve"
drag, startPoint x: 426, startPoint y: 238, endPoint x: 217, endPoint y: 235, distance: 209.0
type textarea "User Story"
drag, startPoint x: 311, startPoint y: 362, endPoint x: 237, endPoint y: 362, distance: 74.0
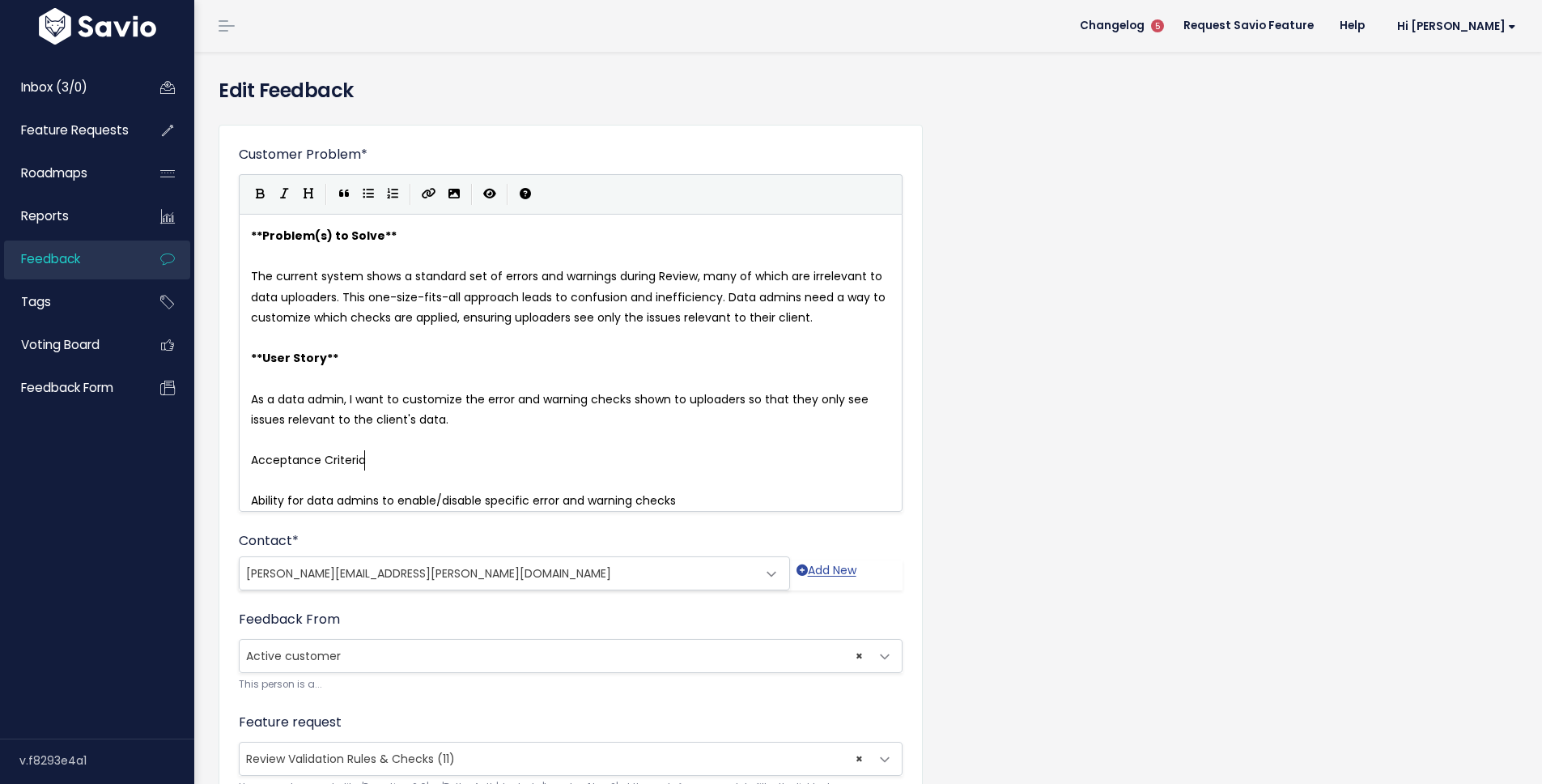
type textarea "Acceptance Criteria"
drag, startPoint x: 376, startPoint y: 452, endPoint x: 212, endPoint y: 459, distance: 164.1
click at [248, 402] on pre "As a data admin, I want to customize the error and warning checks shown to uplo…" at bounding box center [576, 410] width 658 height 41
click at [236, 494] on div "Customer Problem * Problem(s) to Solve The current system shows a standard set …" at bounding box center [570, 598] width 705 height 948
click at [241, 496] on div "x ** Problem(s) to Solve ** ​ The current system shows a standard set of errors…" at bounding box center [570, 363] width 664 height 298
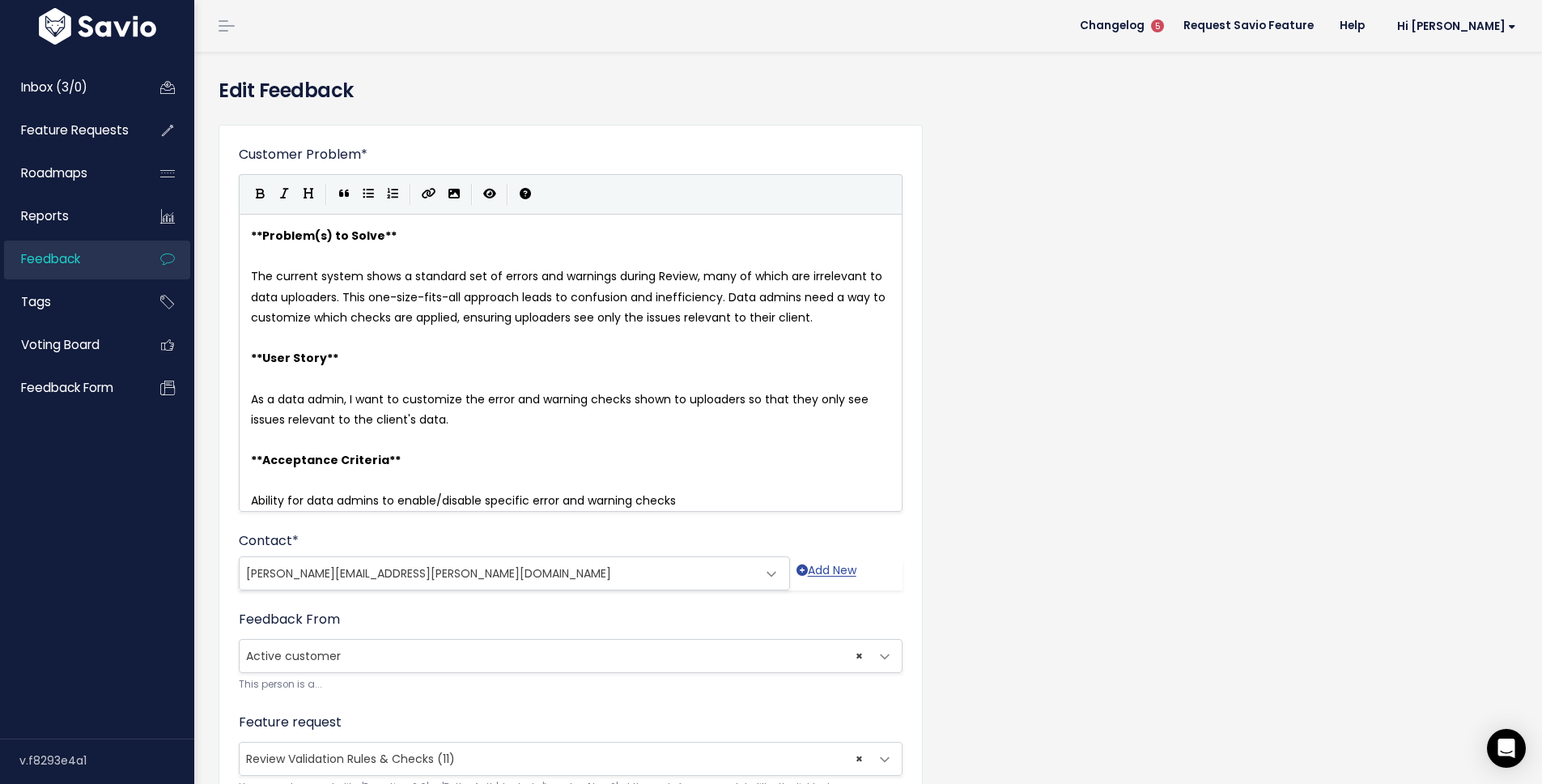
click at [248, 501] on pre "Ability for data admins to enable/disable specific error and warning checks" at bounding box center [576, 501] width 658 height 20
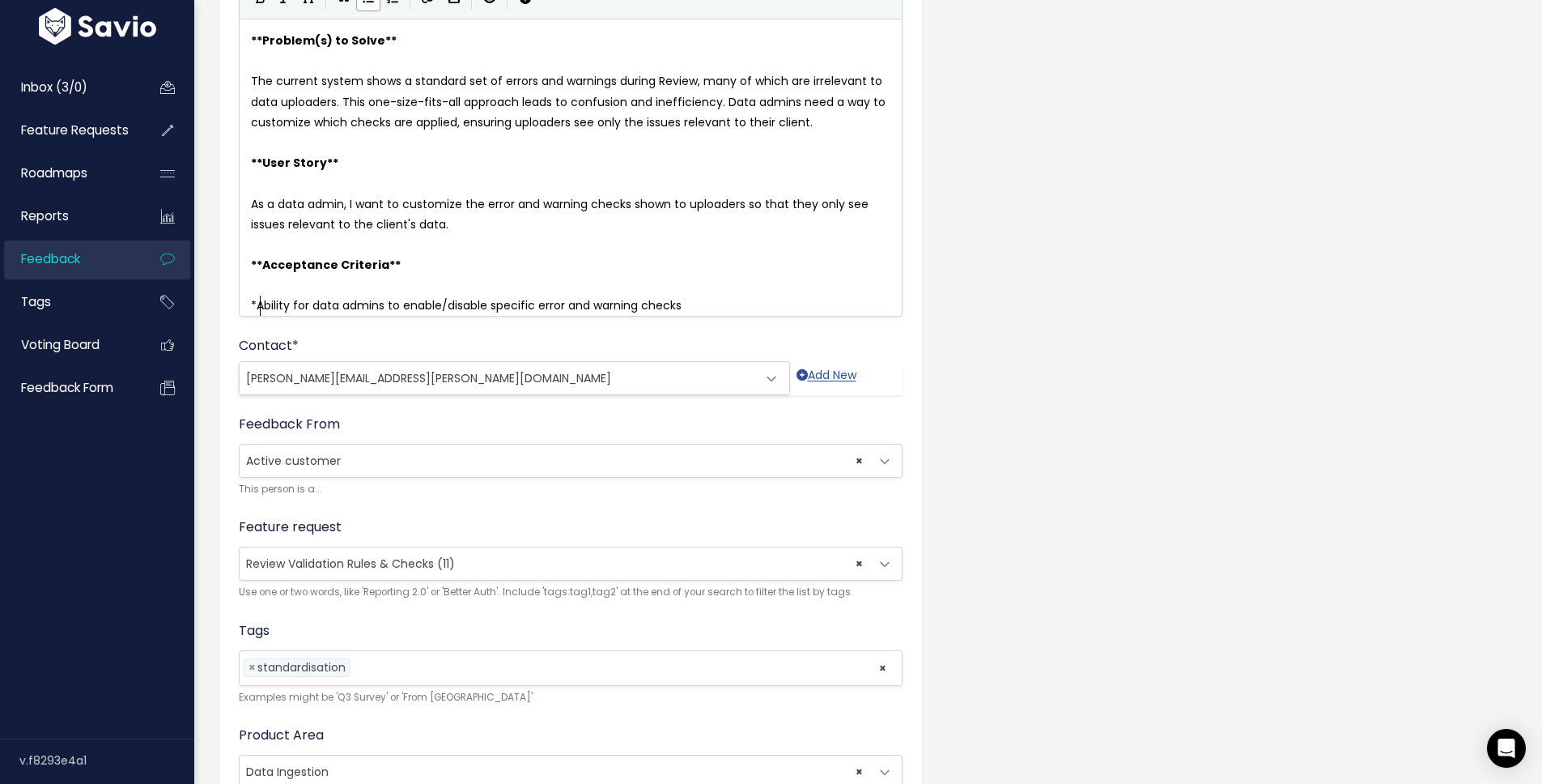
scroll to position [376, 0]
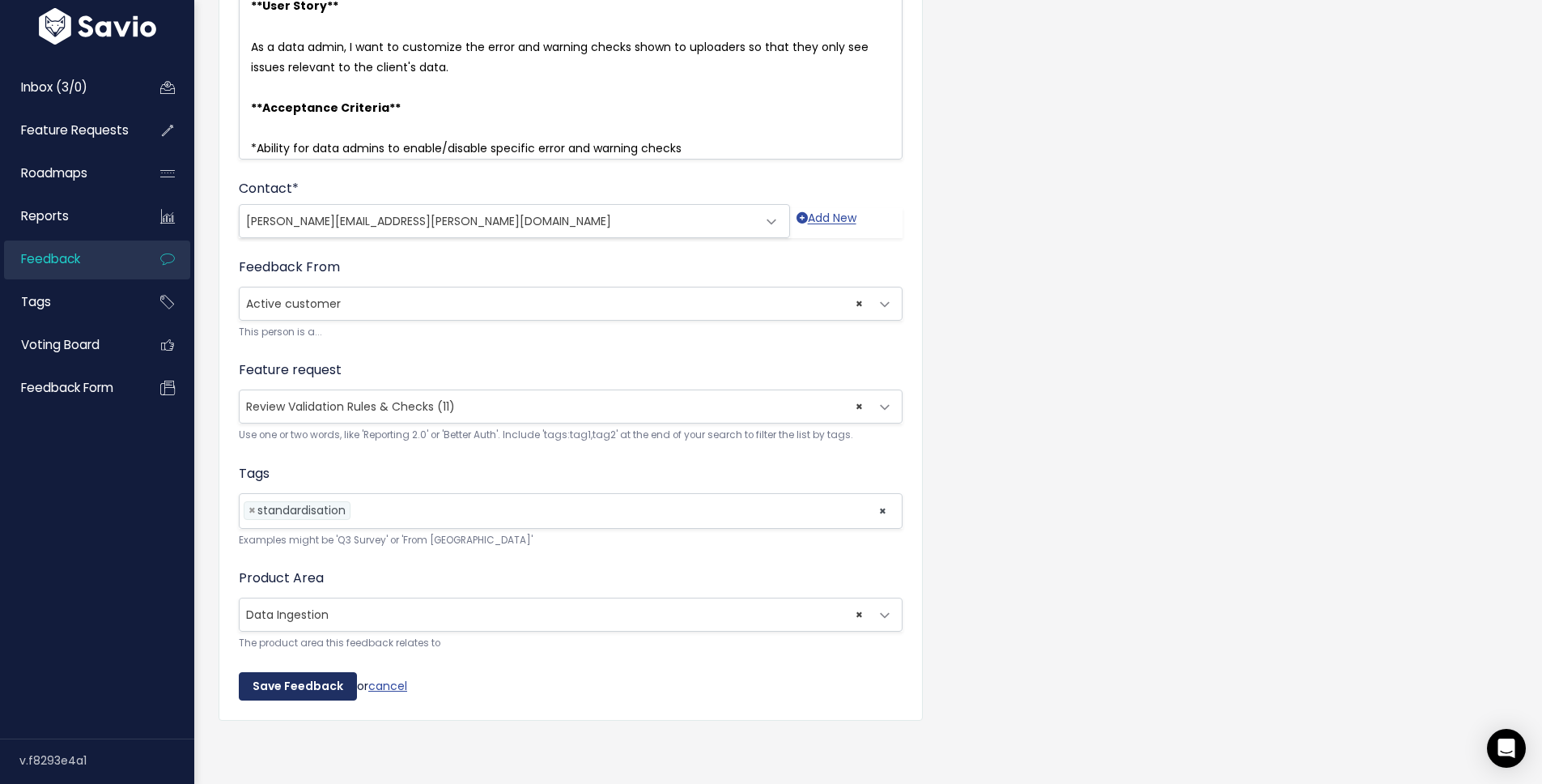
type textarea "*"
click at [303, 682] on input "Save Feedback" at bounding box center [298, 686] width 118 height 29
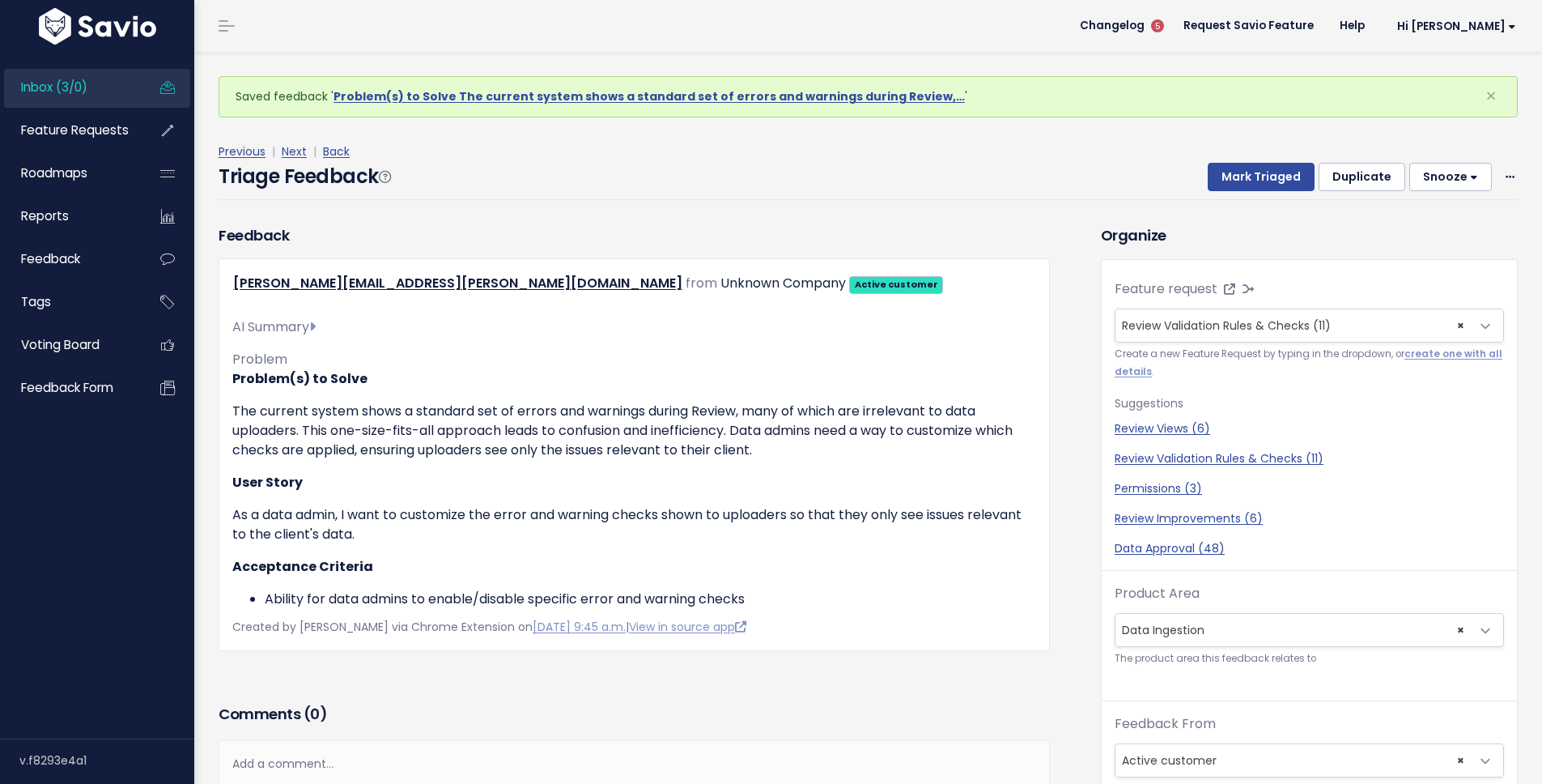
click at [59, 75] on link "Inbox (3/0)" at bounding box center [69, 87] width 131 height 38
